Goal: Information Seeking & Learning: Learn about a topic

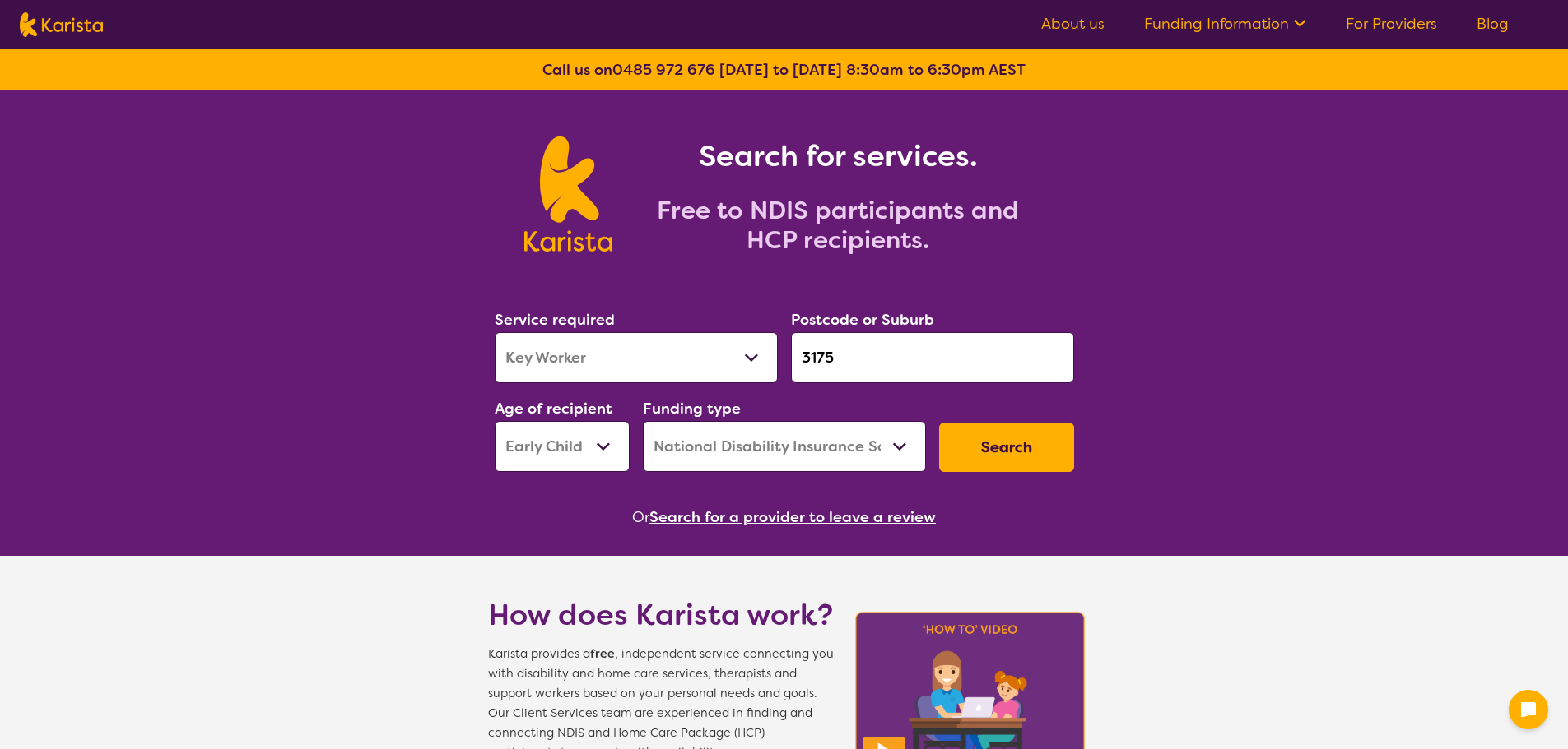
select select "Key Worker"
select select "EC"
select select "NDIS"
select select "NDIS Support Coordination"
click at [494, 333] on select "Allied Health Assistant Assessment ([MEDICAL_DATA] or [MEDICAL_DATA]) Behaviour…" at bounding box center [636, 358] width 283 height 51
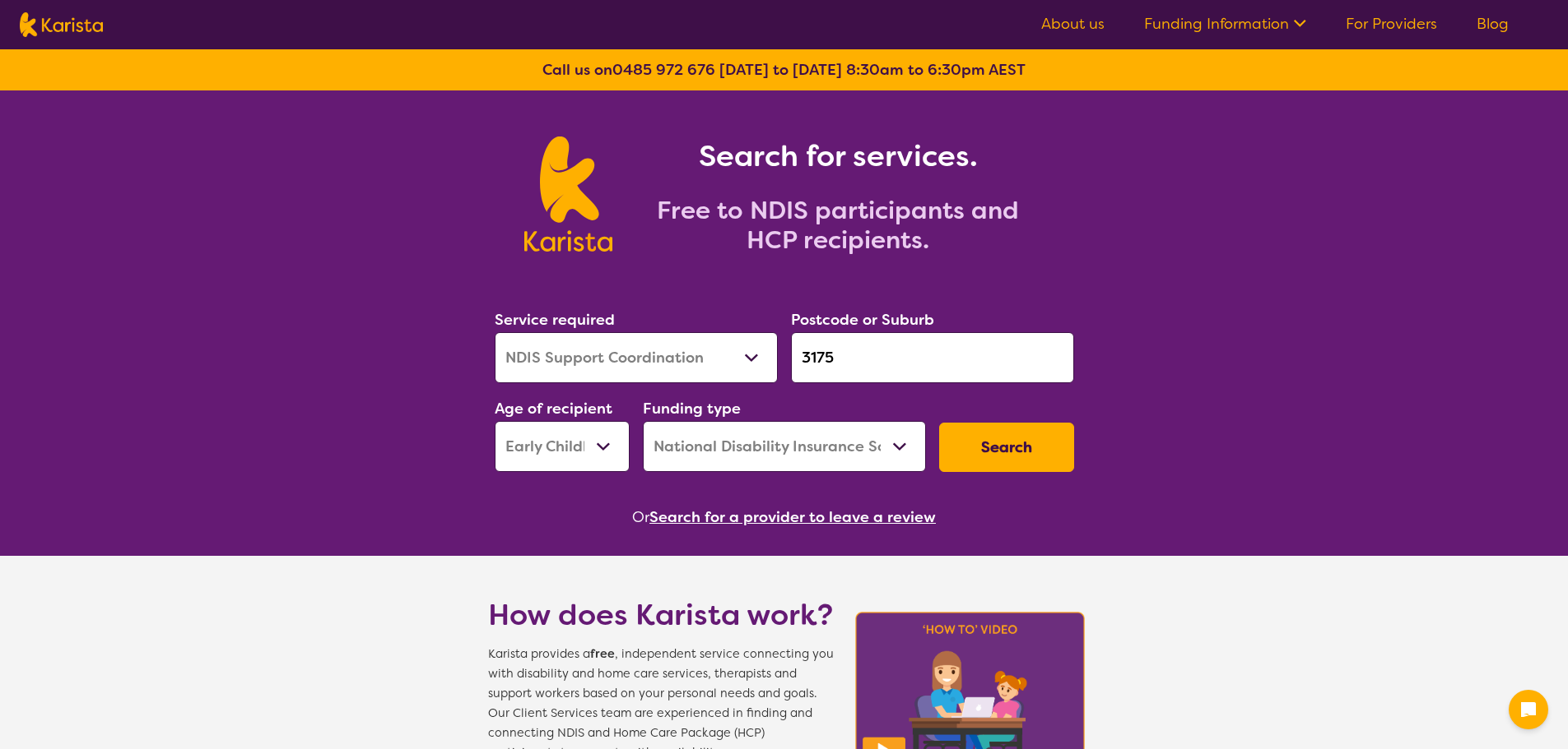
click at [846, 344] on input "3175" at bounding box center [932, 358] width 283 height 51
click at [561, 470] on select "Early Childhood - 0 to 9 Child - 10 to 11 Adolescent - 12 to 17 Adult - 18 to 6…" at bounding box center [562, 446] width 135 height 51
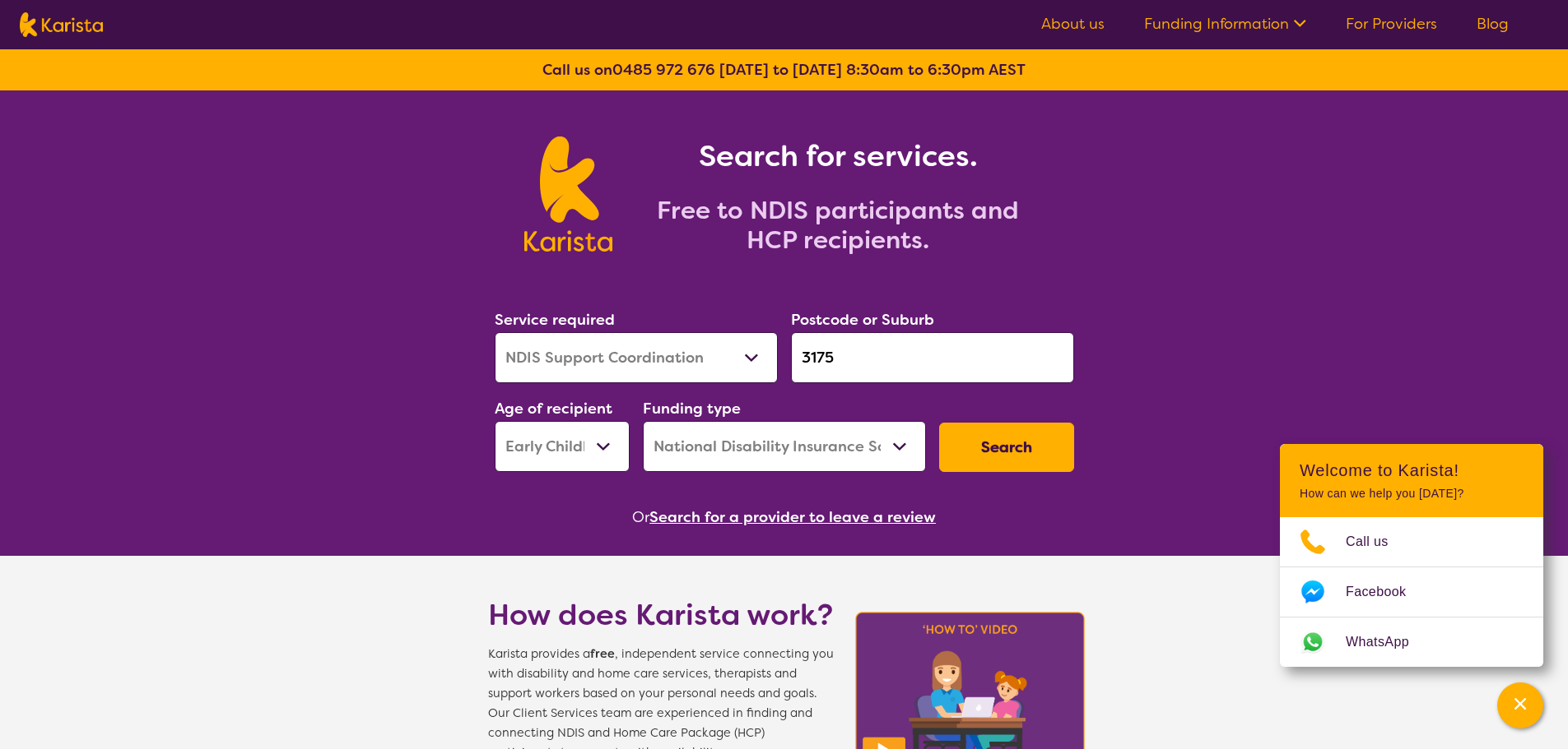
select select "AD"
click at [494, 421] on select "Early Childhood - 0 to 9 Child - 10 to 11 Adolescent - 12 to 17 Adult - 18 to 6…" at bounding box center [562, 446] width 135 height 51
click at [857, 358] on input "3175" at bounding box center [932, 358] width 283 height 51
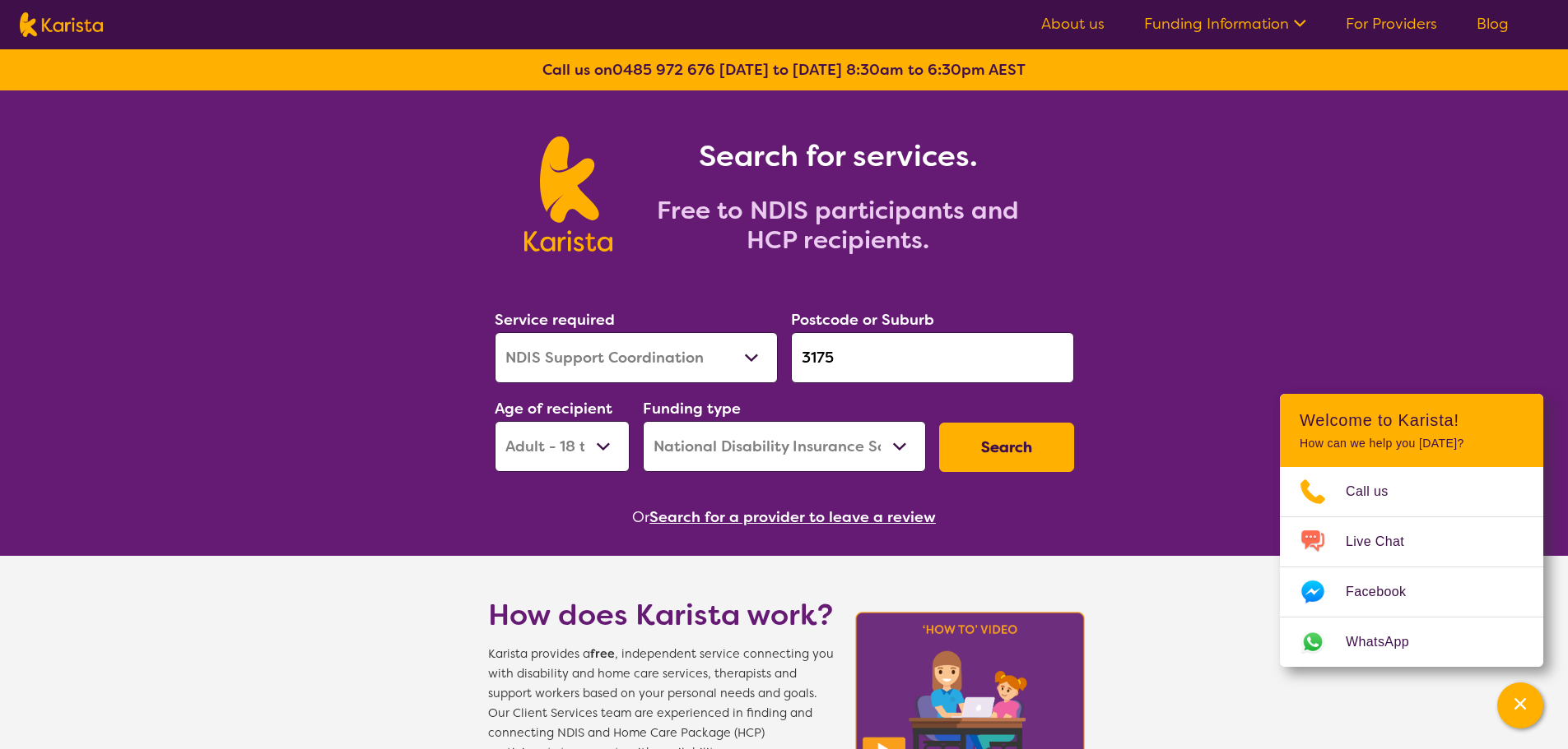
drag, startPoint x: 726, startPoint y: 359, endPoint x: 650, endPoint y: 380, distance: 78.8
click at [656, 374] on div "Service required Allied Health Assistant Assessment ([MEDICAL_DATA] or [MEDICAL…" at bounding box center [784, 390] width 592 height 178
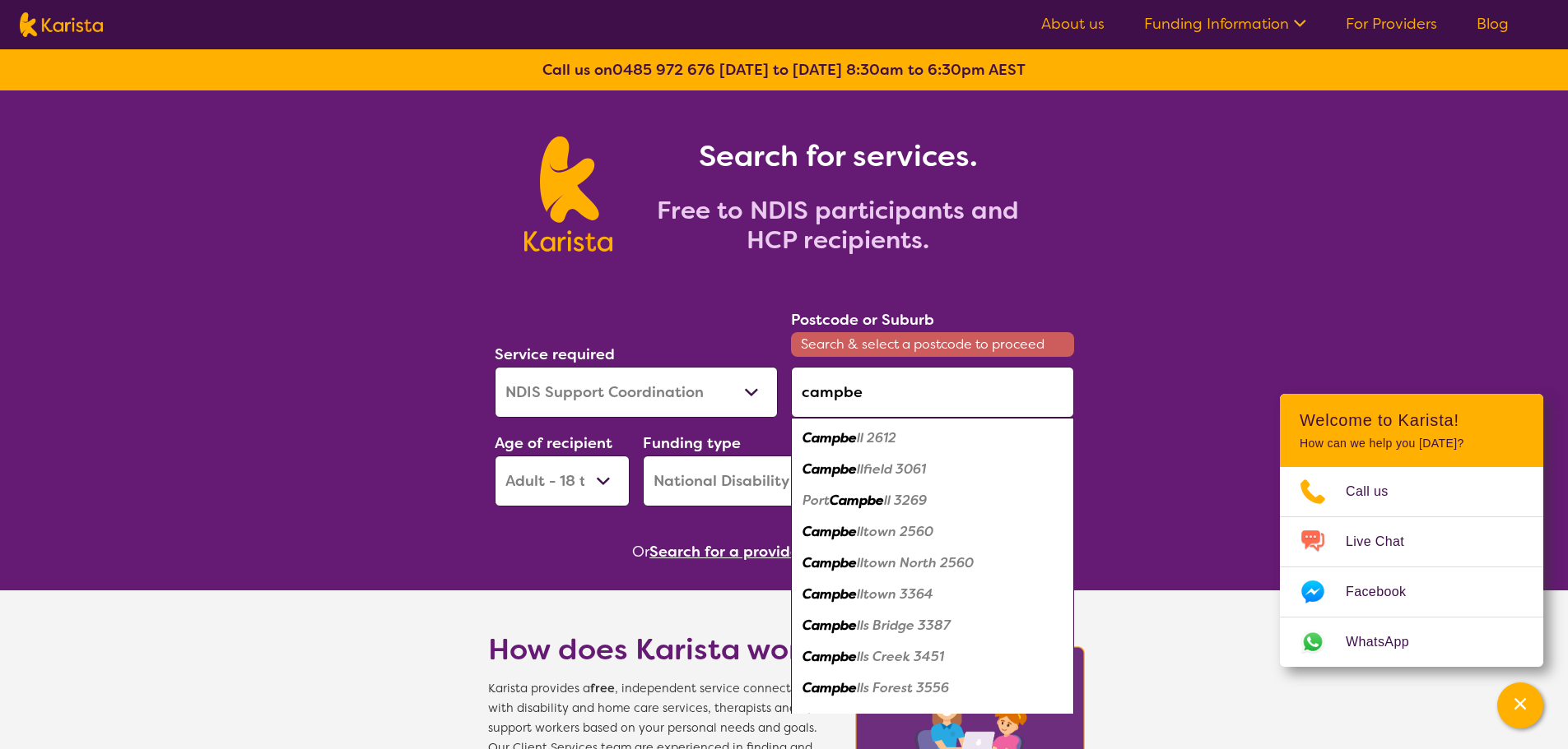
click at [928, 538] on em "lltown 2560" at bounding box center [895, 532] width 77 height 17
type input "2560"
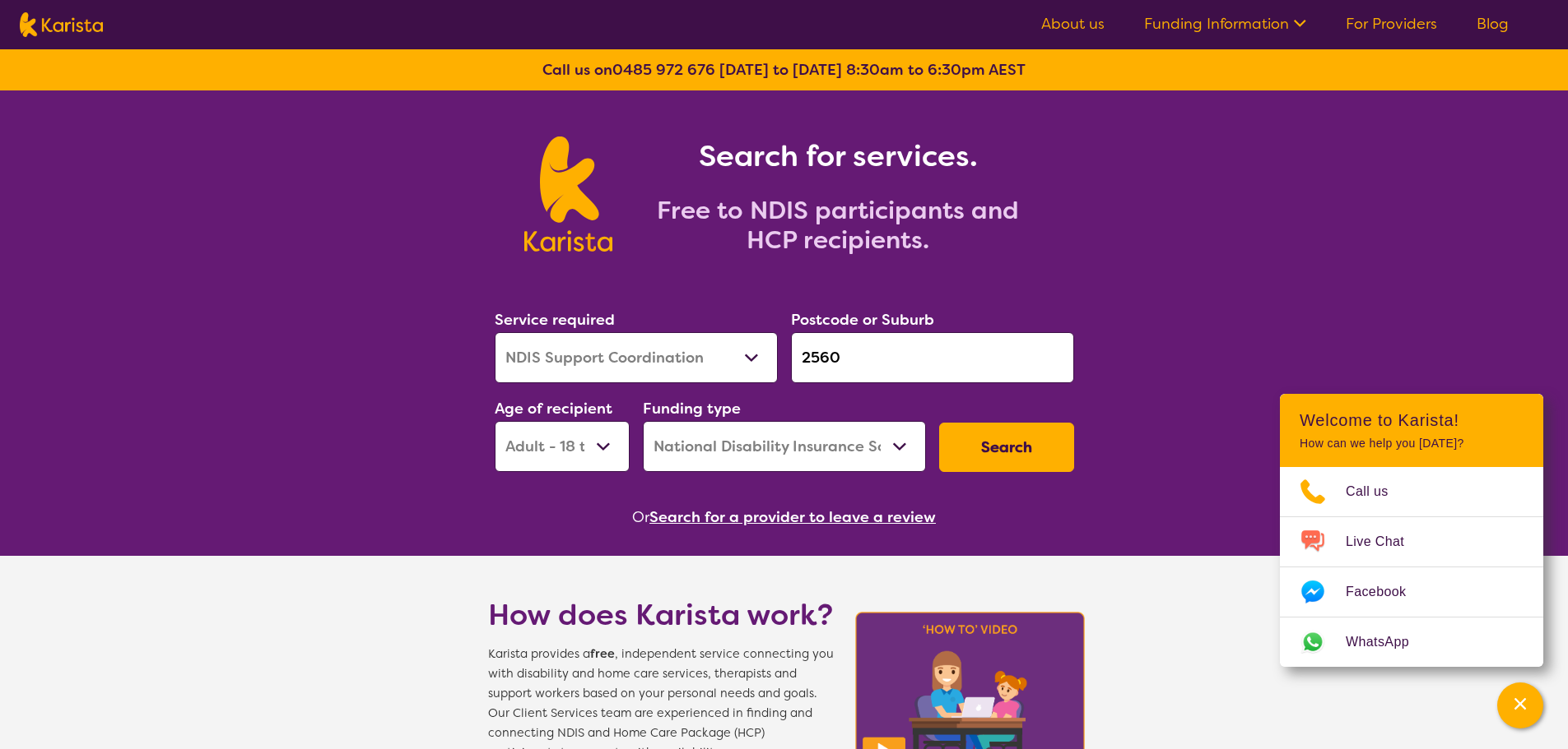
click at [1006, 461] on button "Search" at bounding box center [1006, 447] width 135 height 50
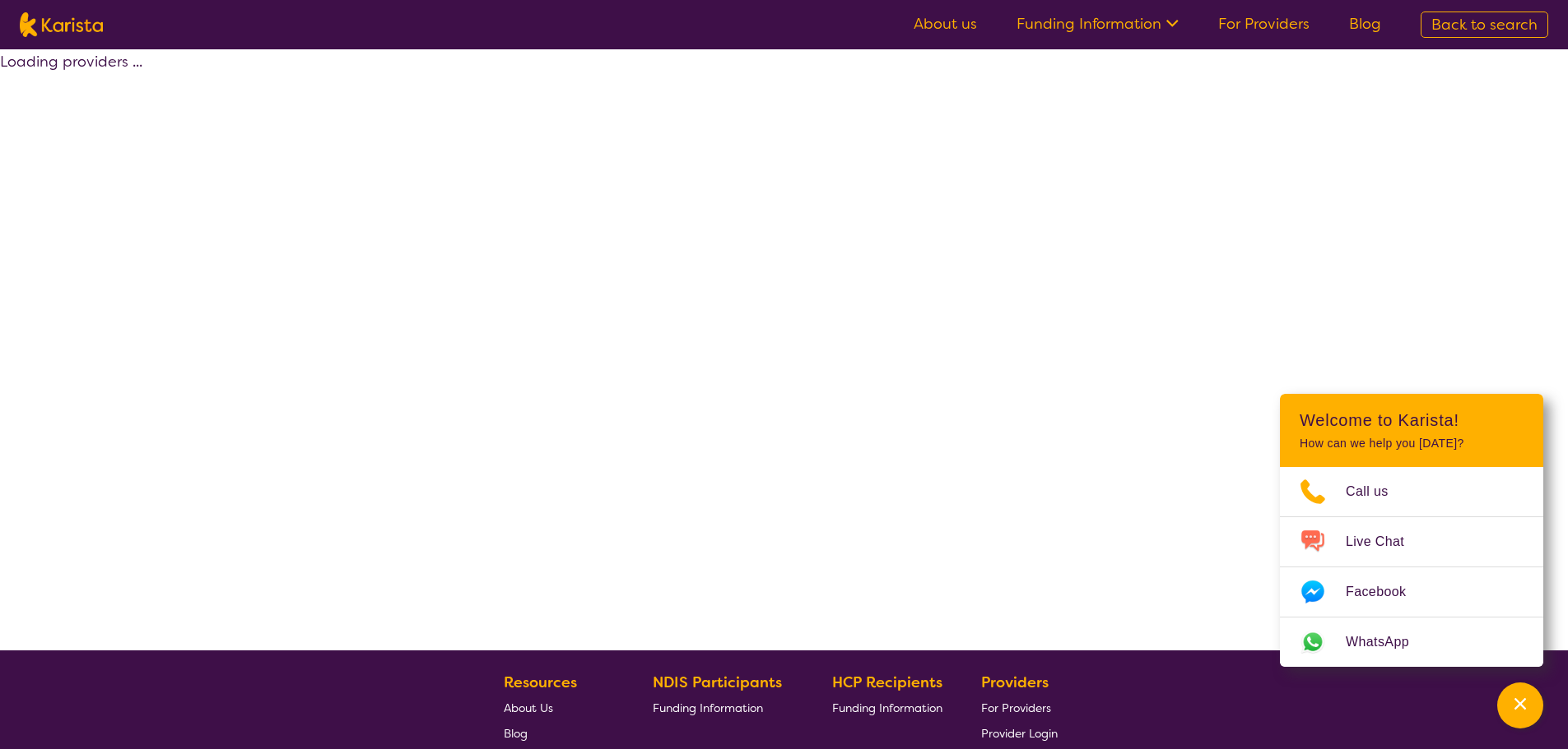
select select "by_score"
